Goal: Information Seeking & Learning: Learn about a topic

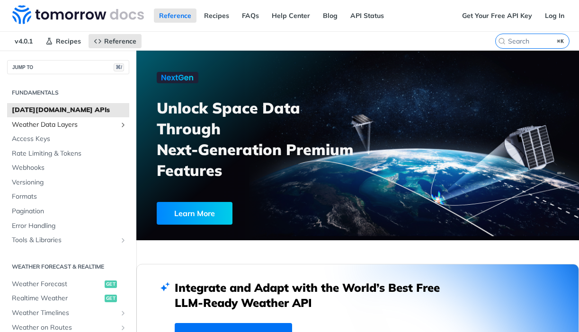
click at [60, 125] on span "Weather Data Layers" at bounding box center [64, 124] width 105 height 9
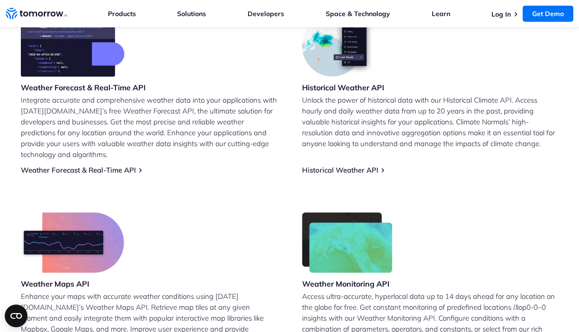
scroll to position [423, 0]
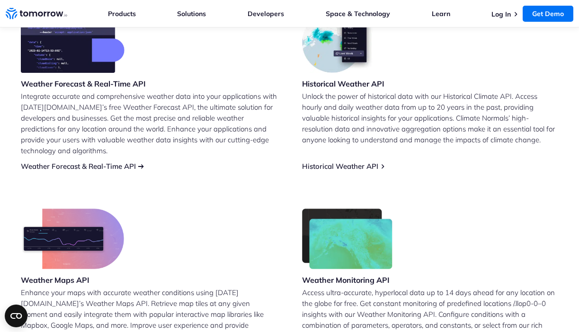
click at [76, 168] on link "Weather Forecast & Real-Time API" at bounding box center [78, 166] width 115 height 9
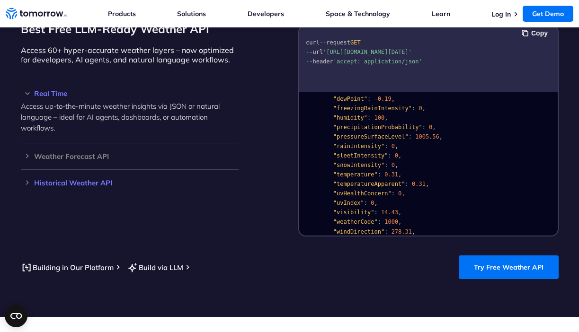
scroll to position [857, 0]
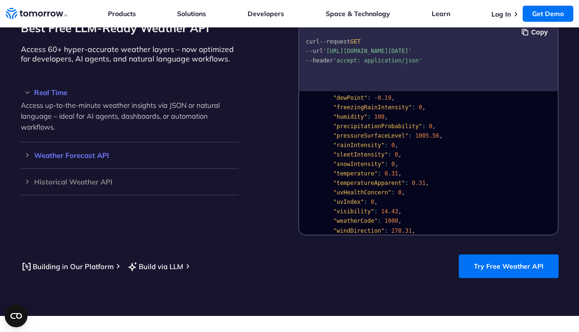
click at [28, 155] on h3 "Weather Forecast API" at bounding box center [130, 155] width 218 height 7
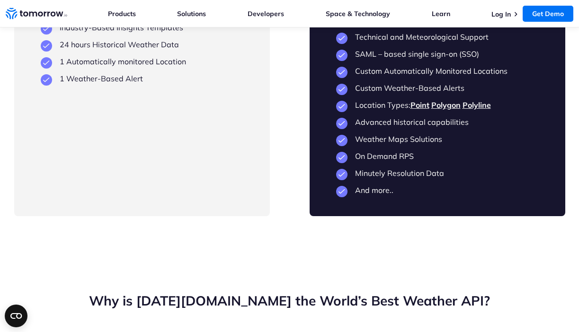
scroll to position [2566, 0]
